Goal: Task Accomplishment & Management: Use online tool/utility

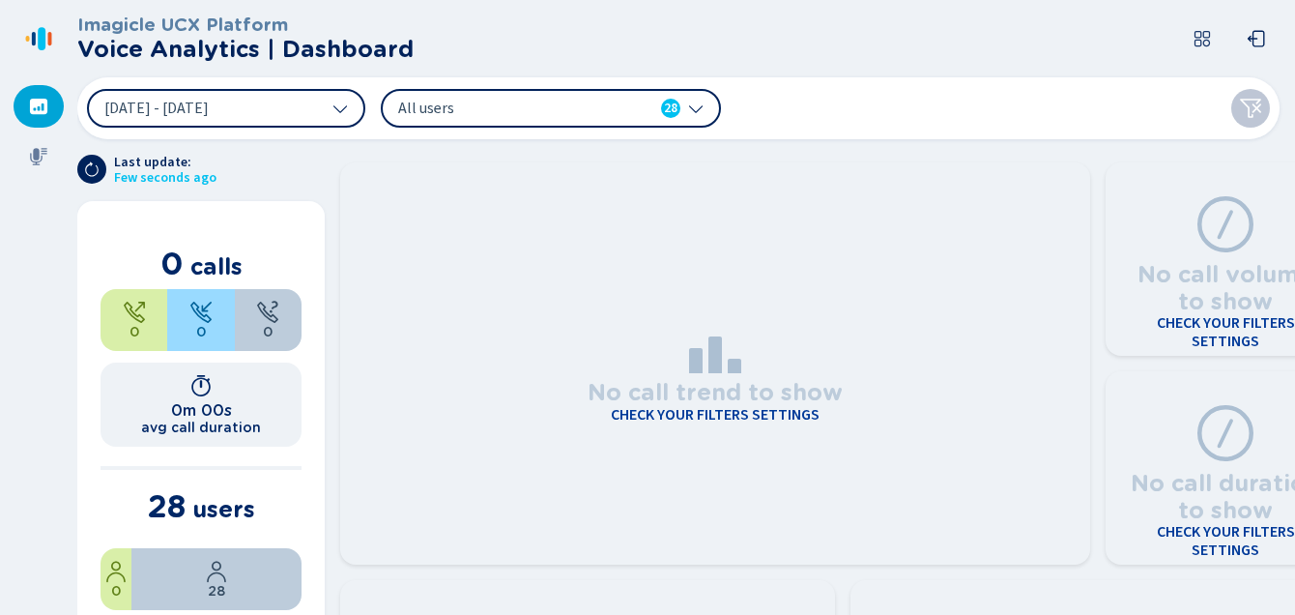
click at [1187, 40] on button at bounding box center [1202, 38] width 39 height 39
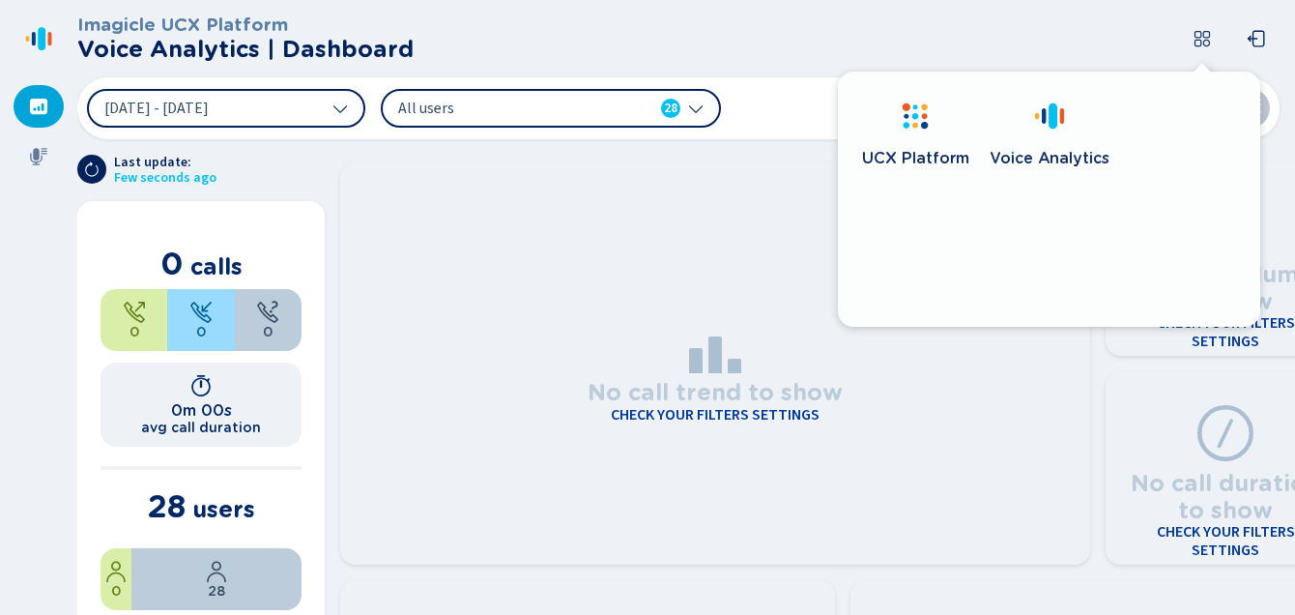
click at [1189, 41] on button at bounding box center [1202, 38] width 39 height 39
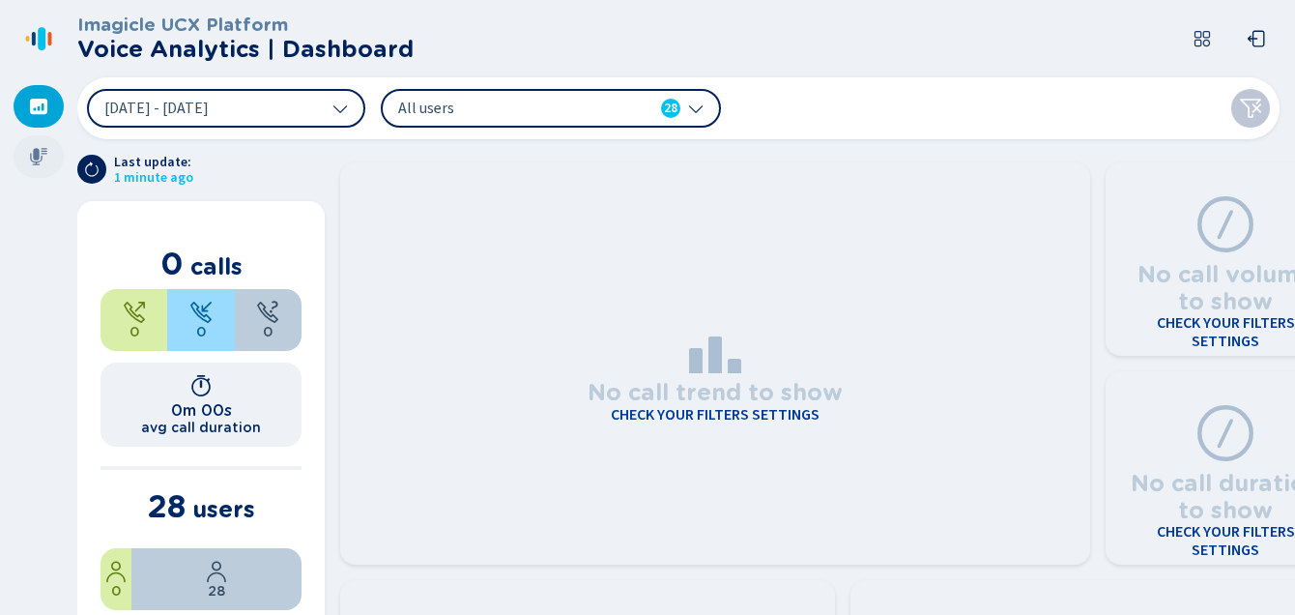
click at [35, 159] on icon at bounding box center [38, 156] width 17 height 17
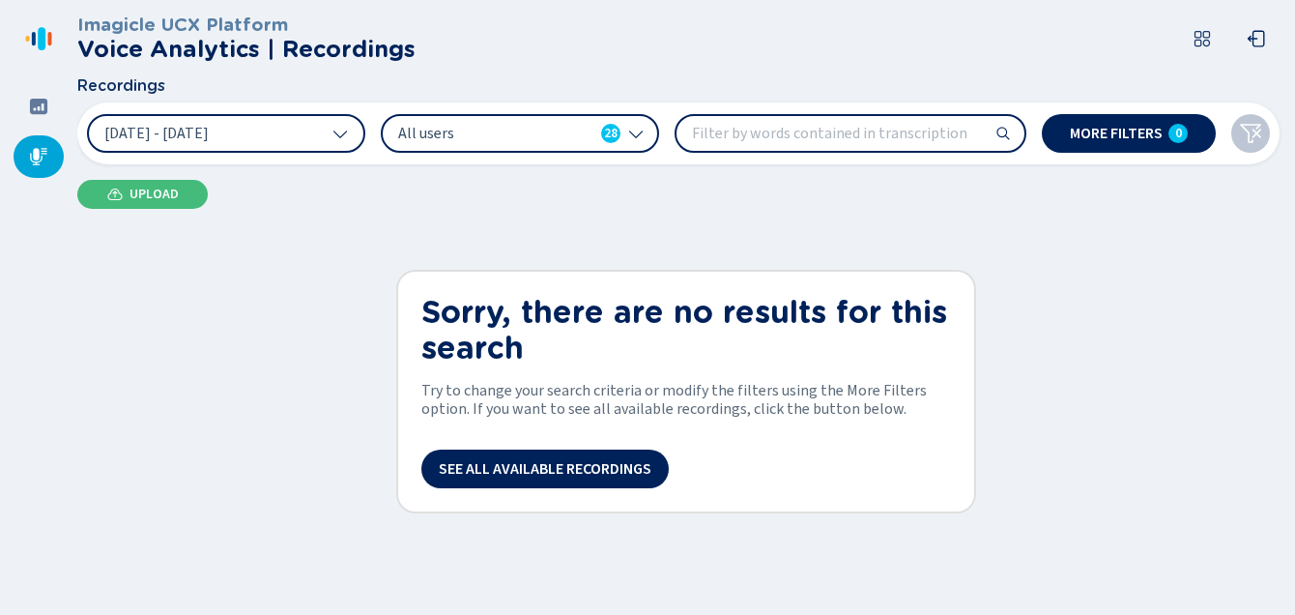
click at [147, 172] on div "Imagicle UCX Platform Voice Analytics | Recordings Recordings [DATE] - [DATE] A…" at bounding box center [686, 307] width 1218 height 615
click at [151, 192] on span "Upload" at bounding box center [154, 194] width 49 height 15
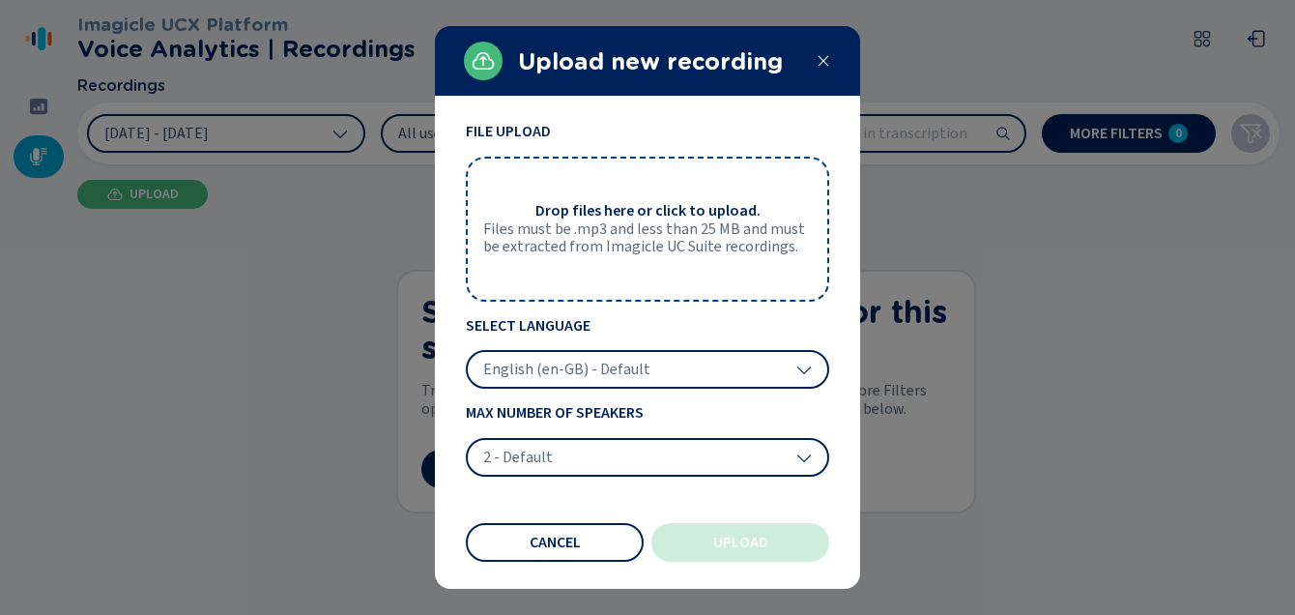
click at [622, 373] on span "English (en-GB) - Default" at bounding box center [566, 369] width 167 height 19
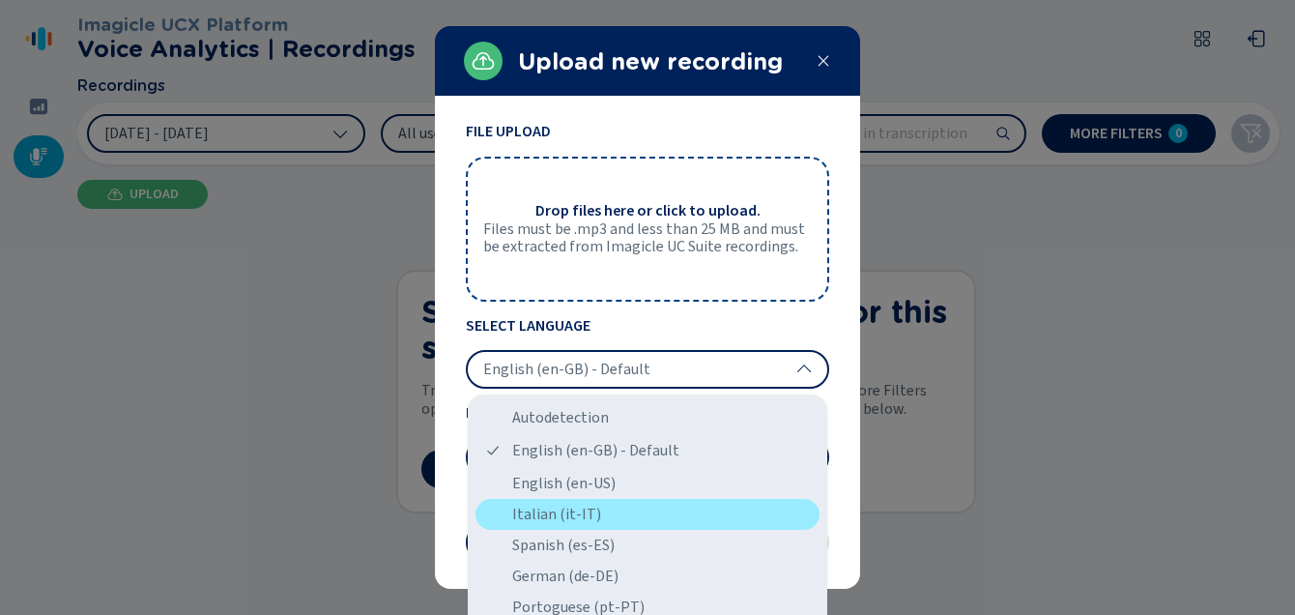
click at [605, 507] on div "Italian (it-IT)" at bounding box center [648, 514] width 344 height 31
click at [605, 507] on div "File Upload Drop files here or click to upload. Files must be .mp3 and less tha…" at bounding box center [647, 342] width 363 height 438
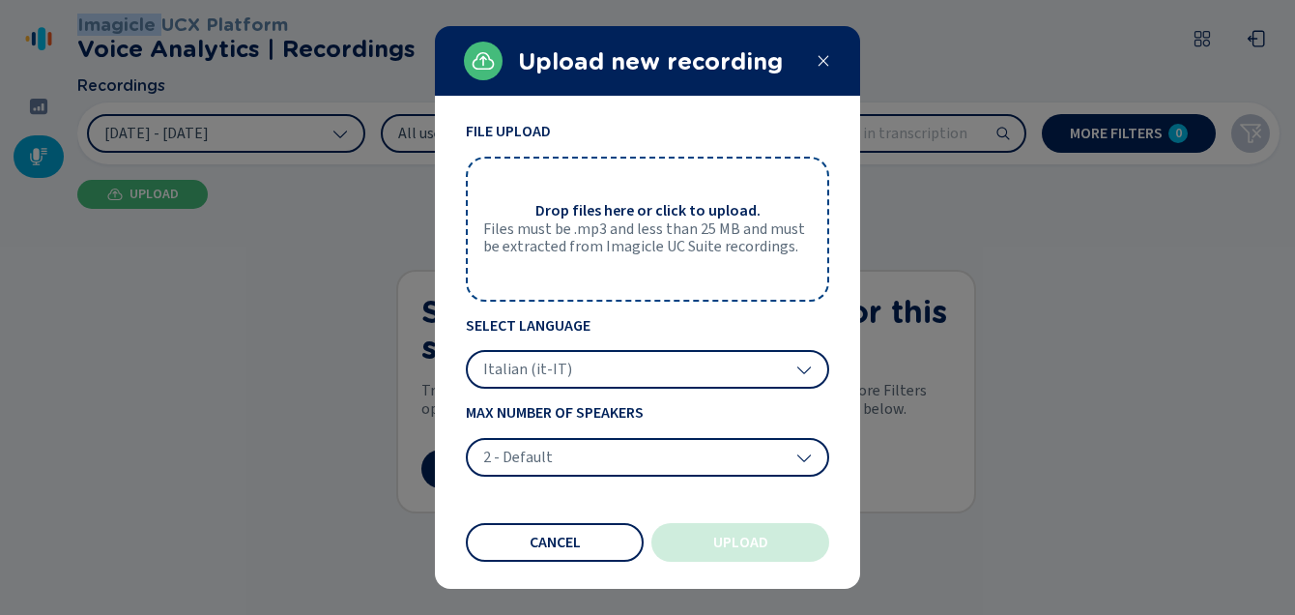
drag, startPoint x: 605, startPoint y: 507, endPoint x: 593, endPoint y: 463, distance: 45.3
click at [593, 463] on div "2 - Default" at bounding box center [647, 457] width 363 height 39
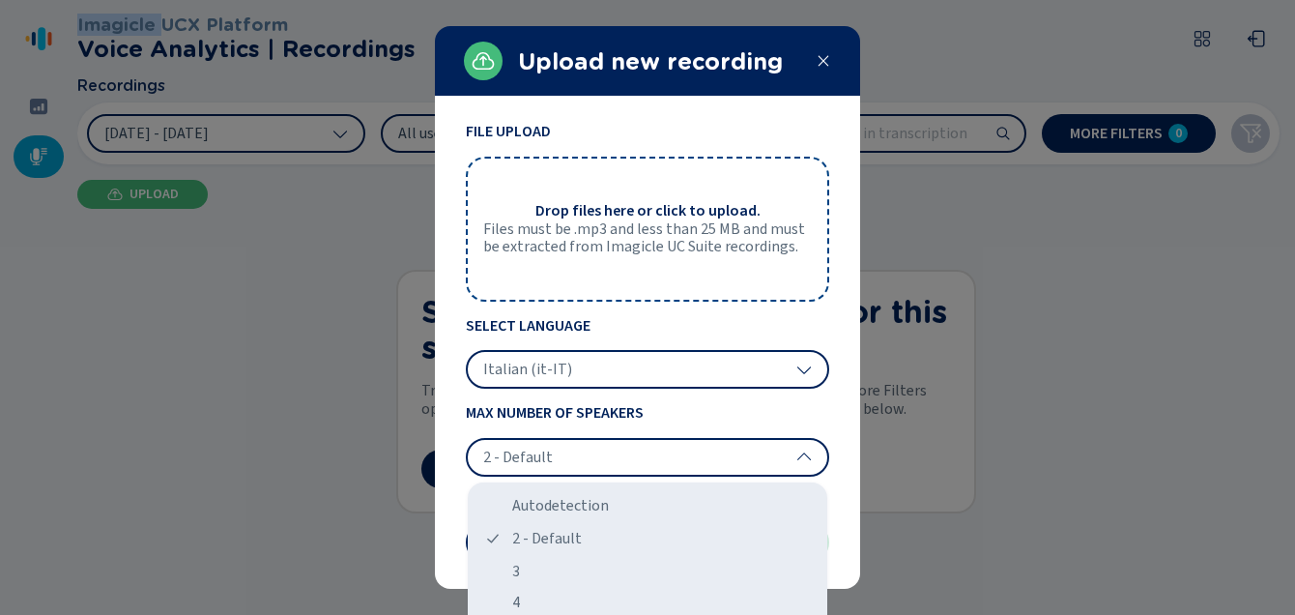
click at [593, 463] on div "2 - Default" at bounding box center [647, 457] width 363 height 39
